Goal: Navigation & Orientation: Find specific page/section

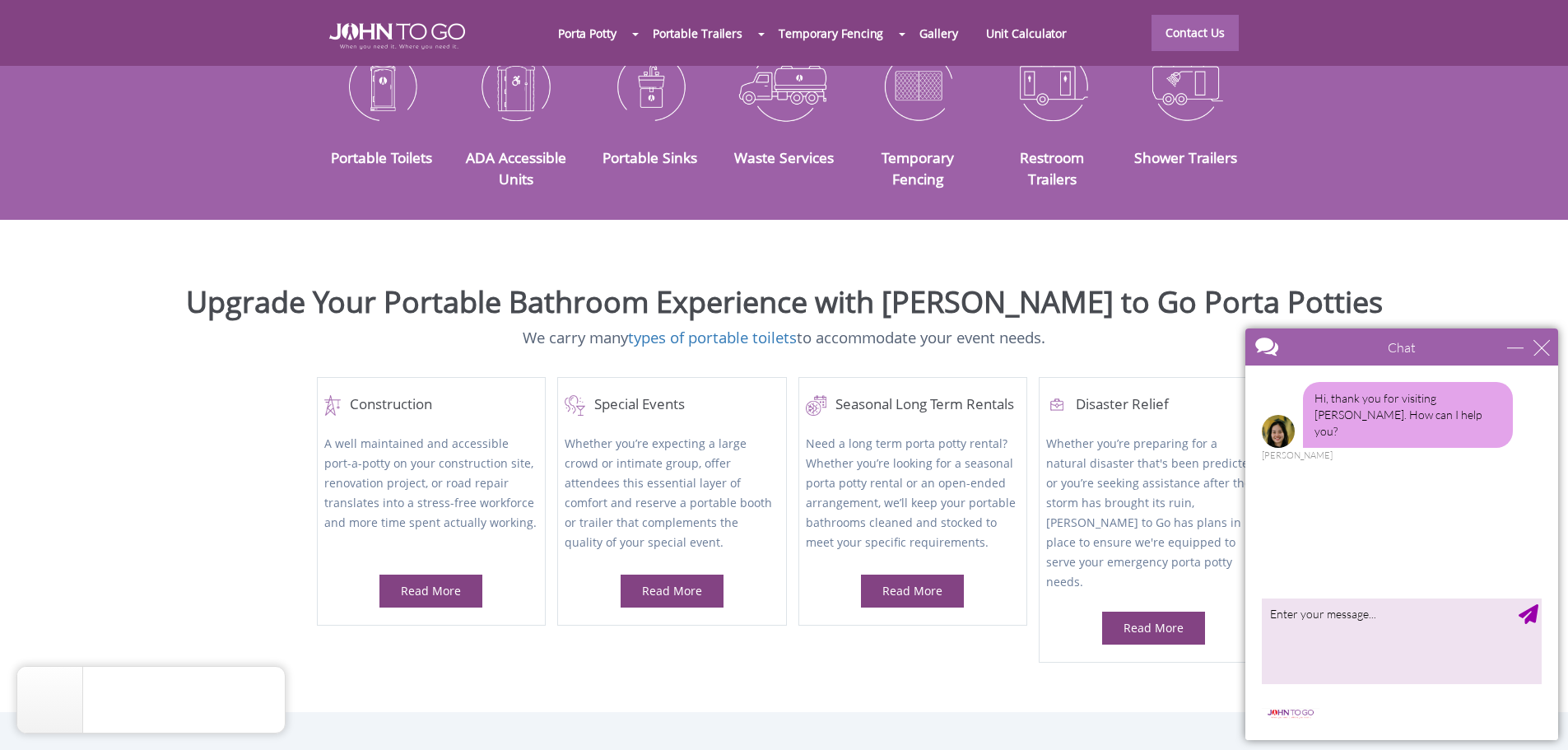
scroll to position [658, 0]
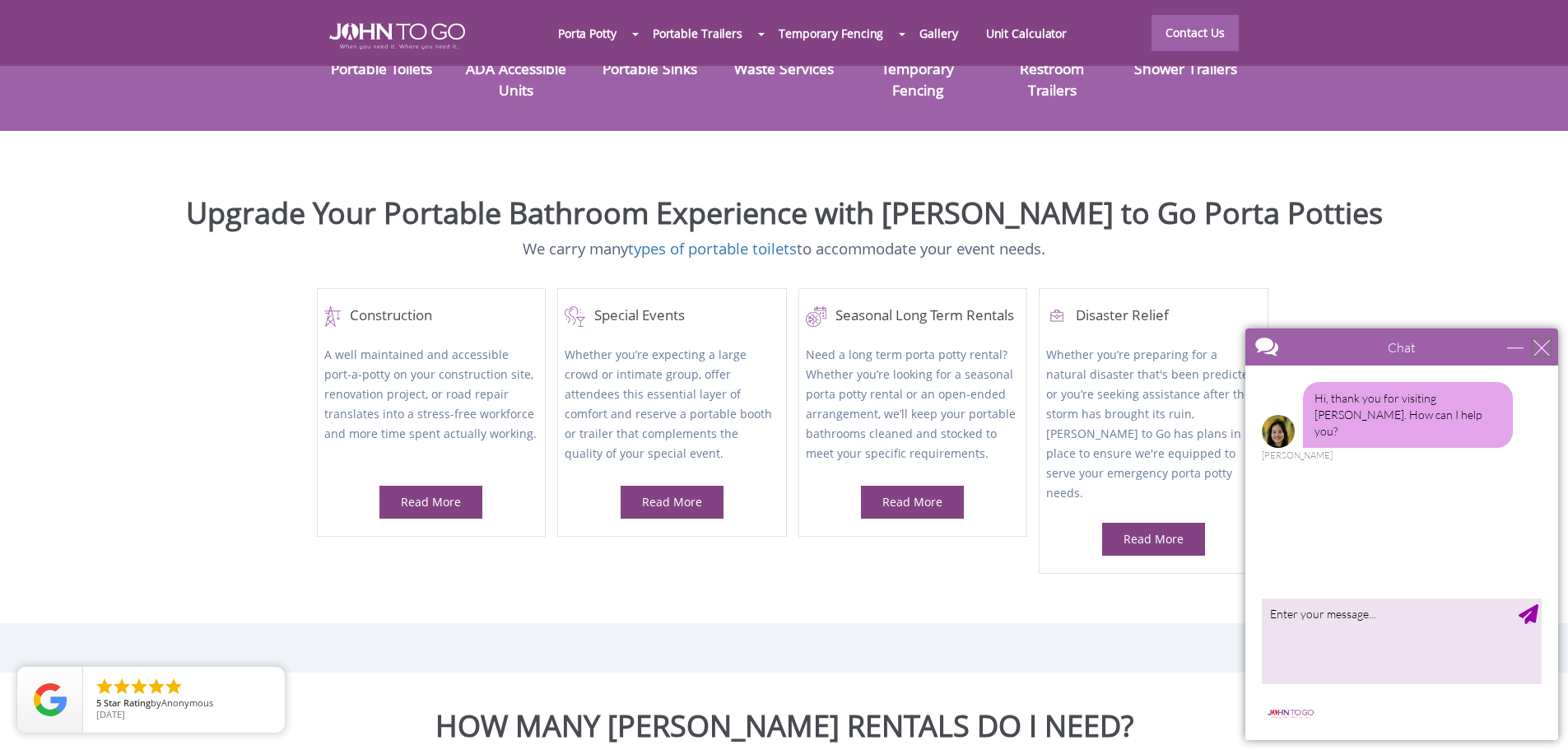
click at [1545, 348] on div "close" at bounding box center [1542, 347] width 17 height 17
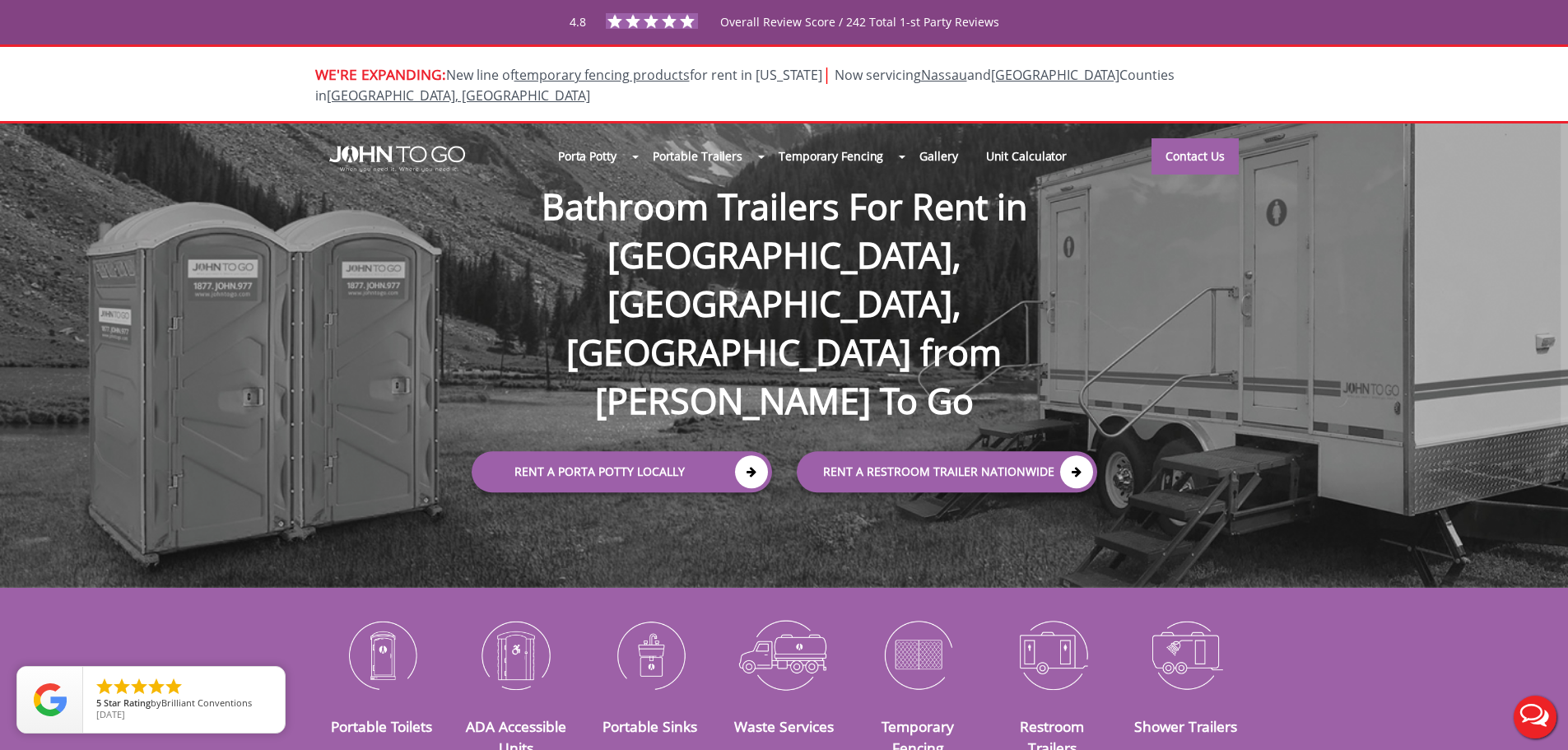
scroll to position [0, 0]
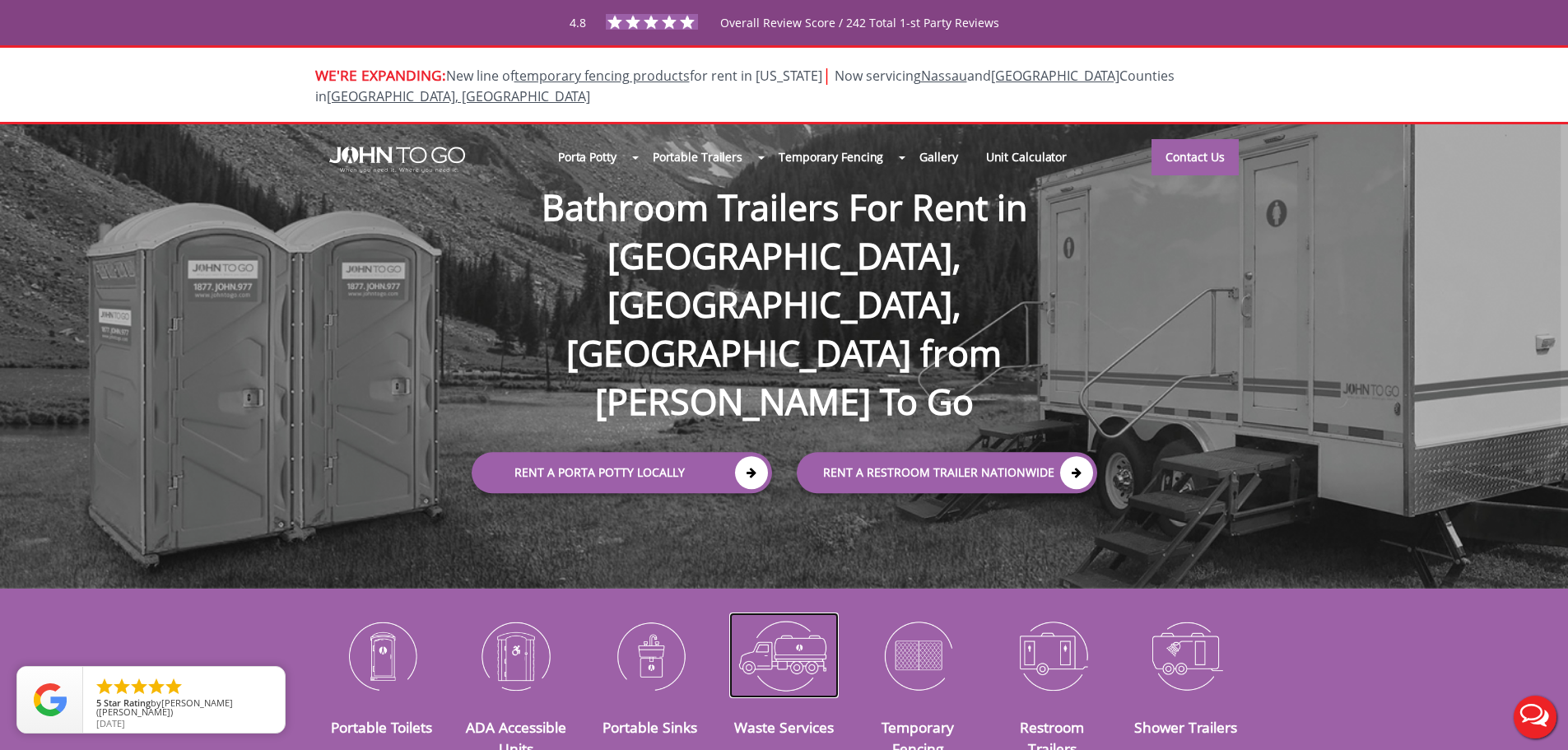
click at [790, 635] on img at bounding box center [784, 655] width 109 height 85
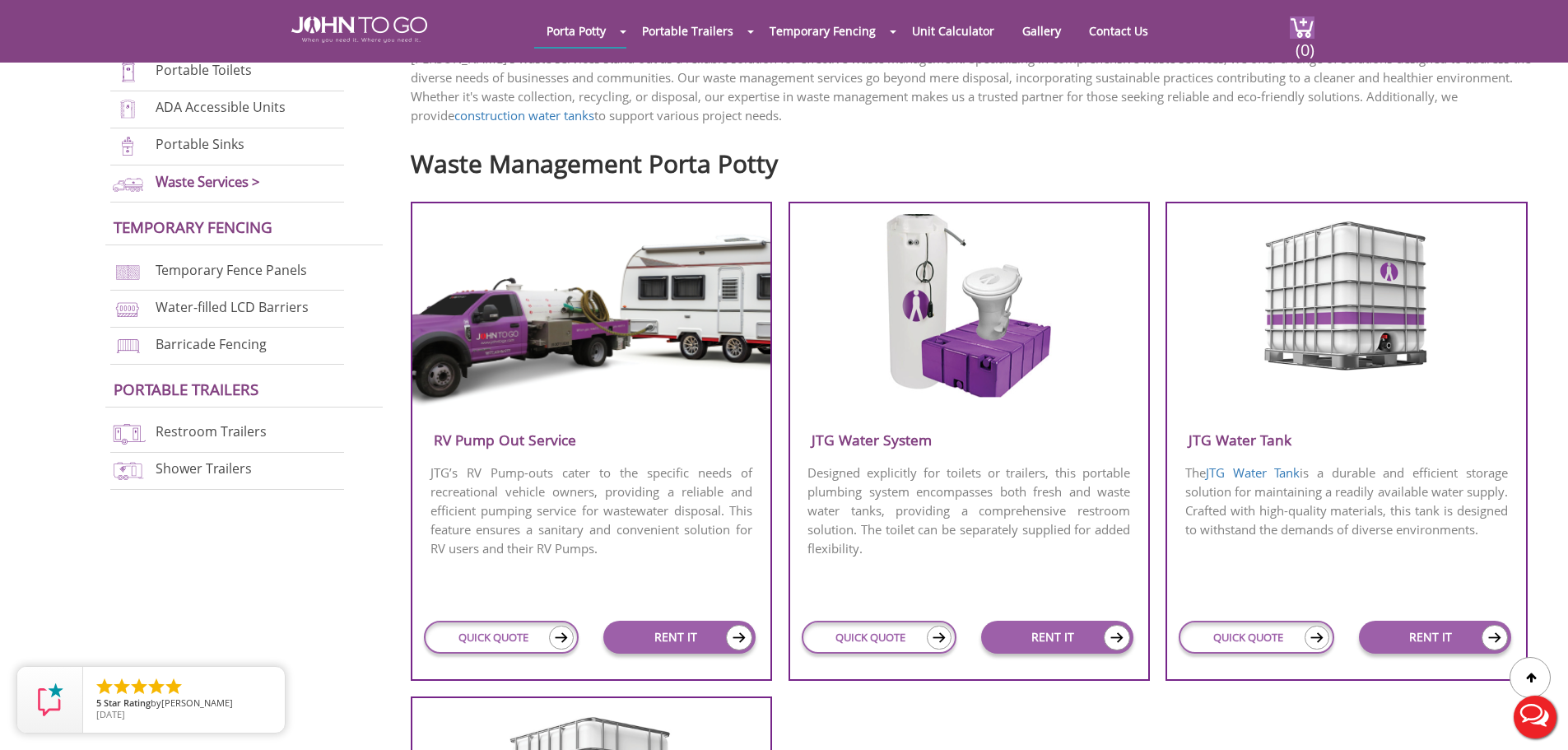
scroll to position [658, 0]
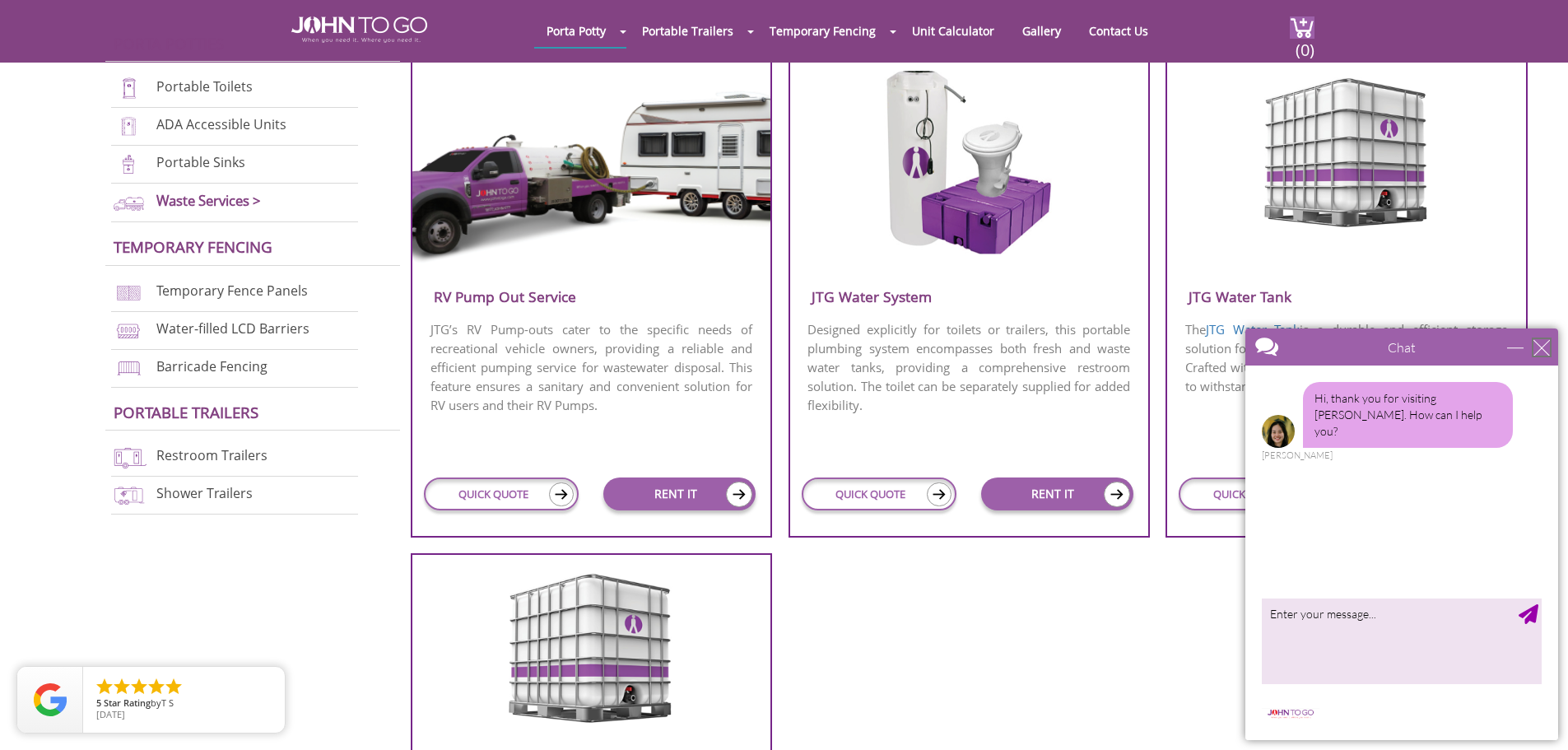
click at [1537, 344] on div "close" at bounding box center [1542, 347] width 17 height 17
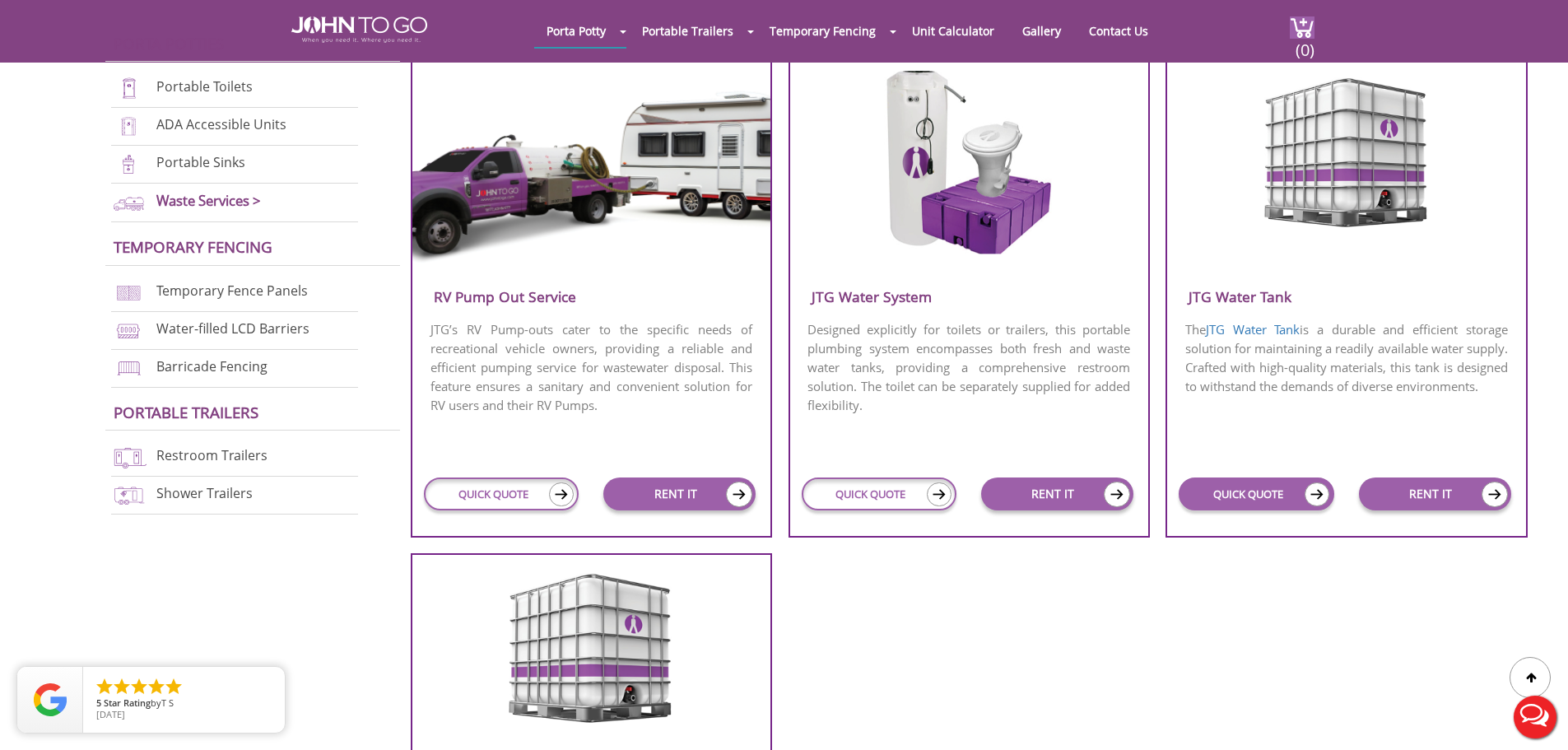
scroll to position [0, 0]
